Goal: Task Accomplishment & Management: Complete application form

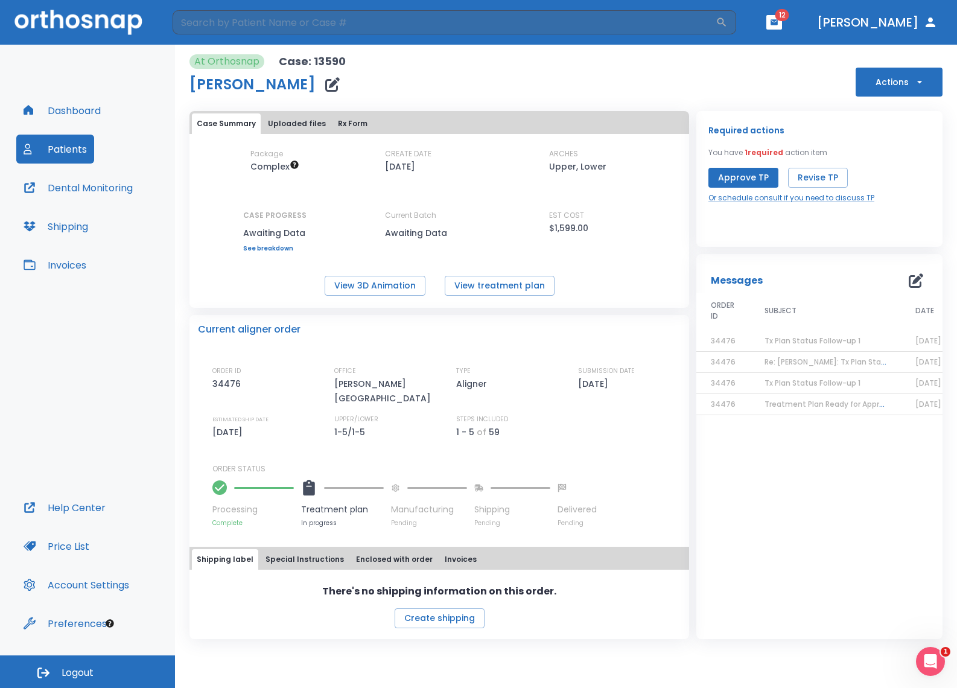
click at [57, 107] on button "Dashboard" at bounding box center [62, 110] width 92 height 29
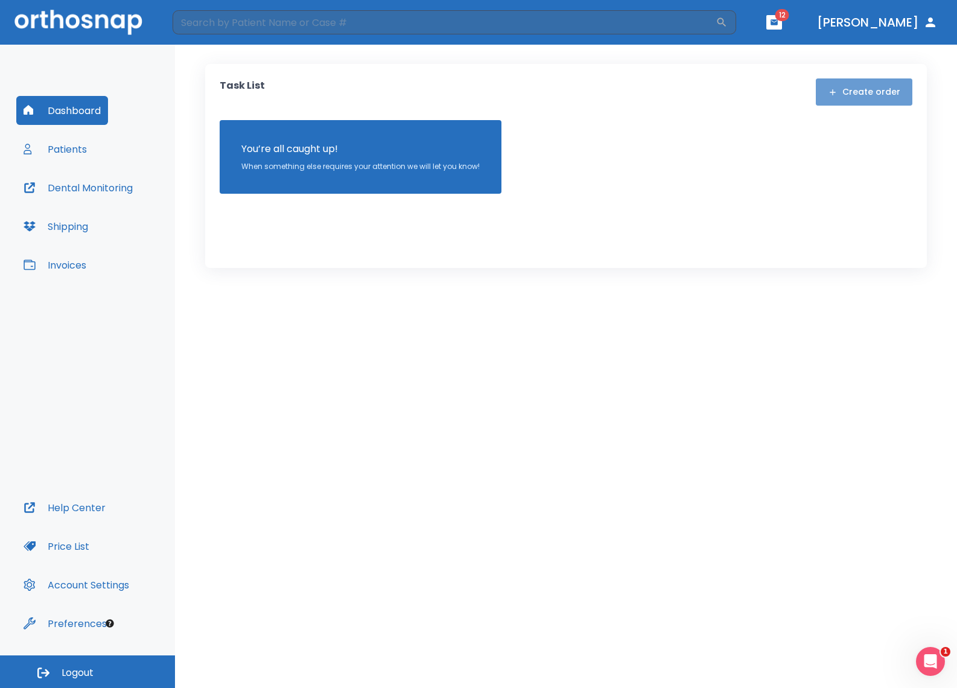
click at [887, 94] on button "Create order" at bounding box center [864, 91] width 97 height 27
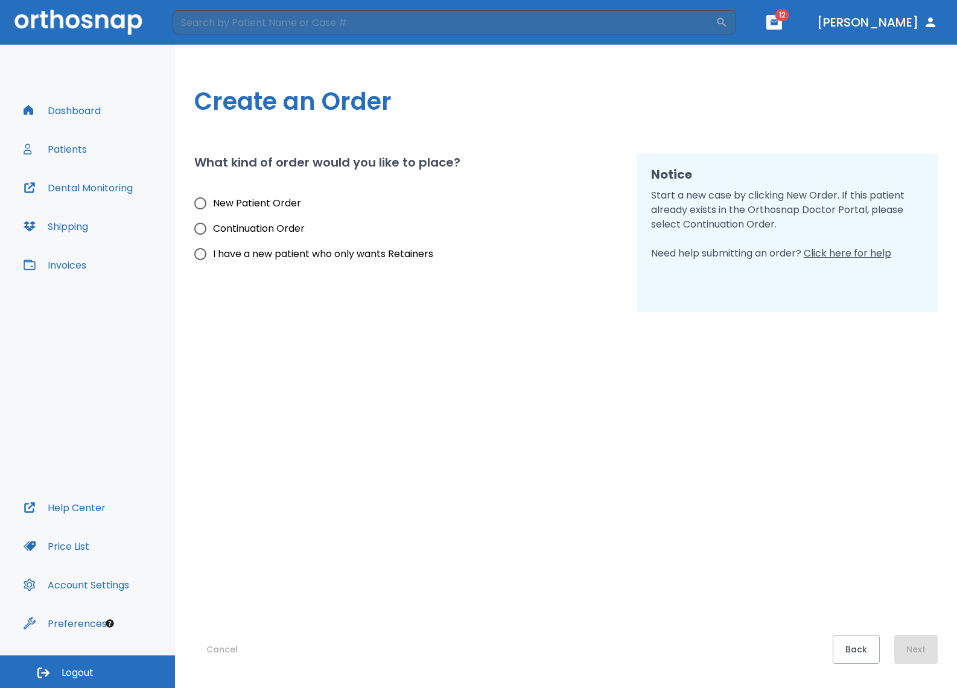
click at [263, 198] on span "New Patient Order" at bounding box center [257, 203] width 88 height 14
click at [213, 198] on input "New Patient Order" at bounding box center [200, 203] width 25 height 25
radio input "true"
click at [925, 648] on button "Next" at bounding box center [915, 649] width 43 height 29
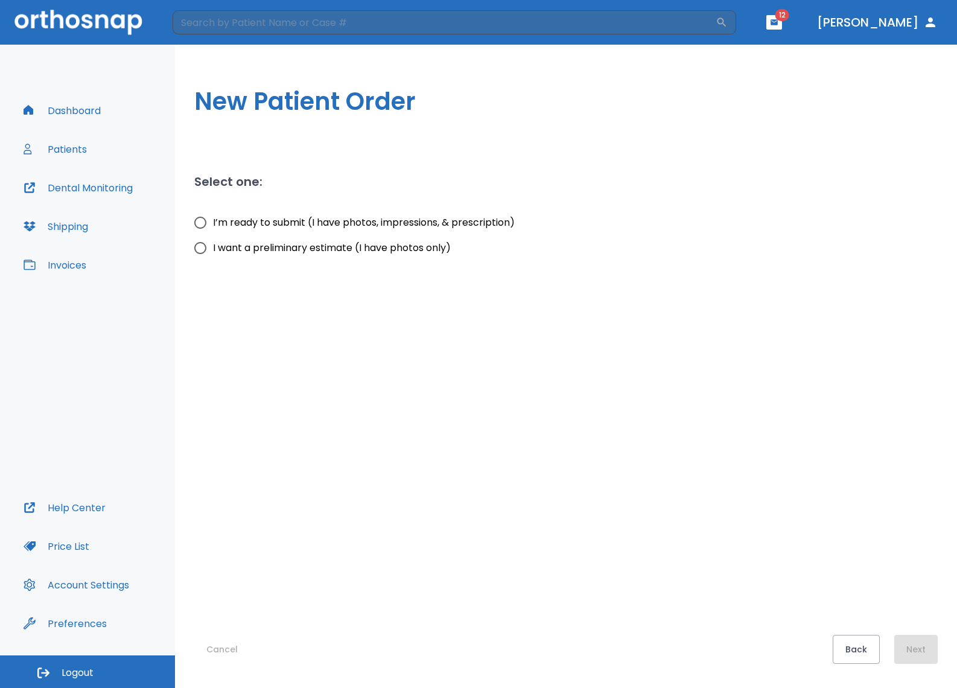
click at [229, 222] on span "I’m ready to submit (I have photos, impressions, & prescription)" at bounding box center [364, 222] width 302 height 14
click at [213, 222] on input "I’m ready to submit (I have photos, impressions, & prescription)" at bounding box center [200, 222] width 25 height 25
radio input "true"
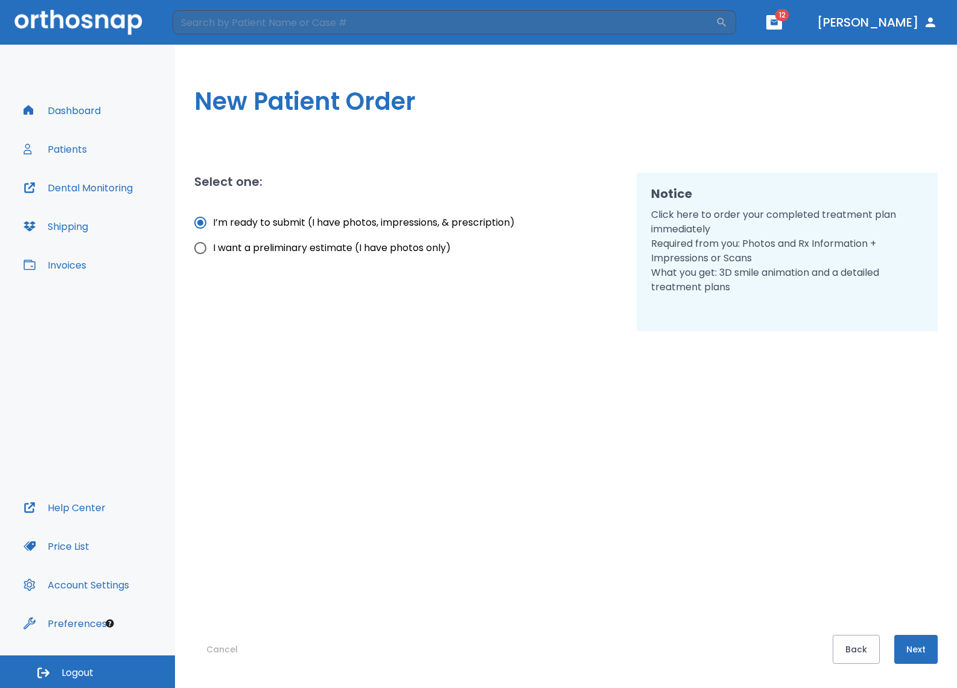
click at [918, 656] on button "Next" at bounding box center [915, 649] width 43 height 29
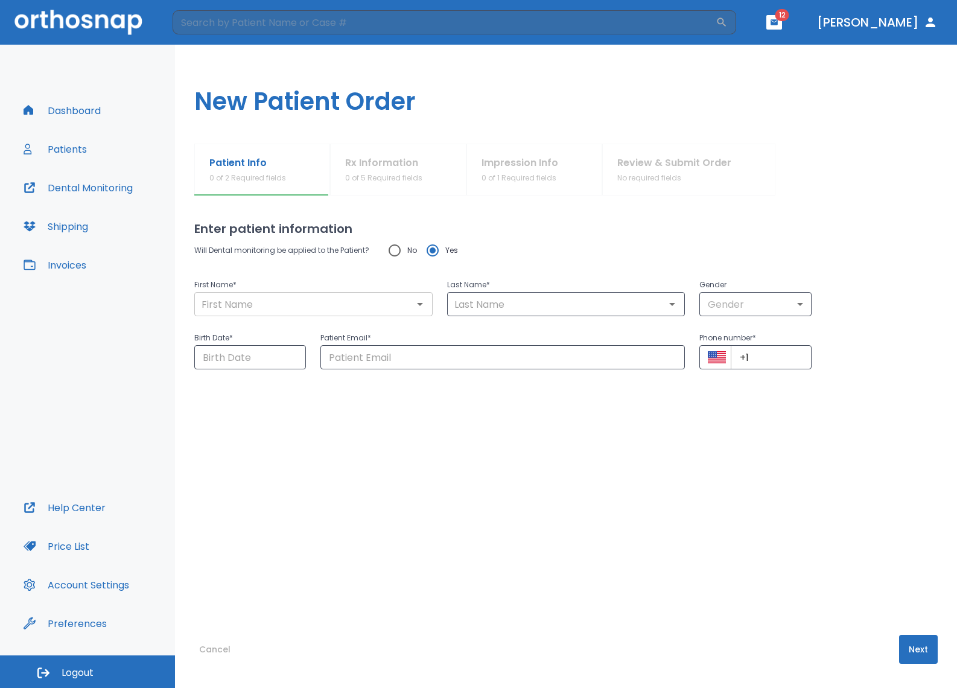
click at [320, 314] on div "​" at bounding box center [313, 304] width 238 height 24
click at [63, 110] on button "Dashboard" at bounding box center [62, 110] width 92 height 29
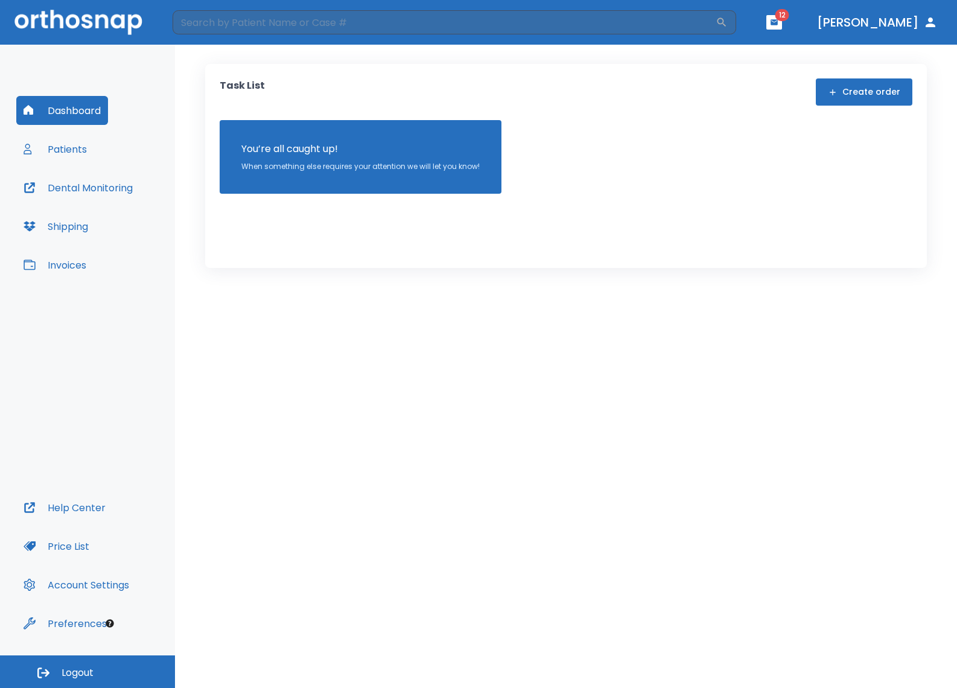
click at [57, 13] on img at bounding box center [78, 22] width 128 height 25
click at [894, 32] on button "[PERSON_NAME]" at bounding box center [877, 22] width 130 height 22
click at [882, 24] on button "[PERSON_NAME]" at bounding box center [877, 22] width 130 height 22
click at [58, 539] on button "Price List" at bounding box center [56, 545] width 80 height 29
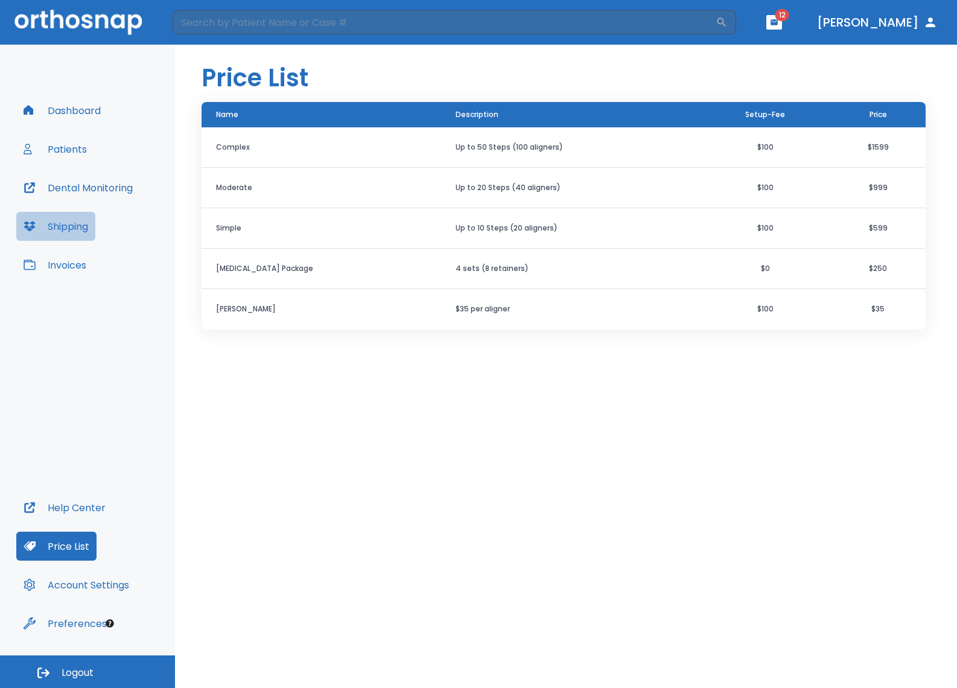
click at [61, 224] on button "Shipping" at bounding box center [55, 226] width 79 height 29
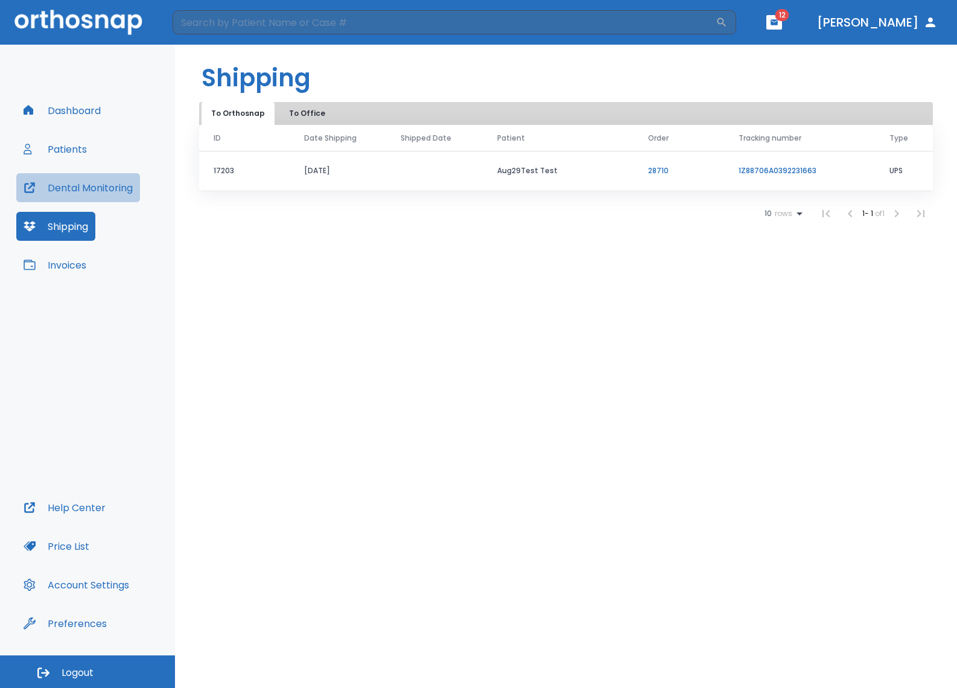
click at [64, 180] on button "Dental Monitoring" at bounding box center [78, 187] width 124 height 29
click at [77, 113] on button "Dashboard" at bounding box center [62, 110] width 92 height 29
